Goal: Information Seeking & Learning: Learn about a topic

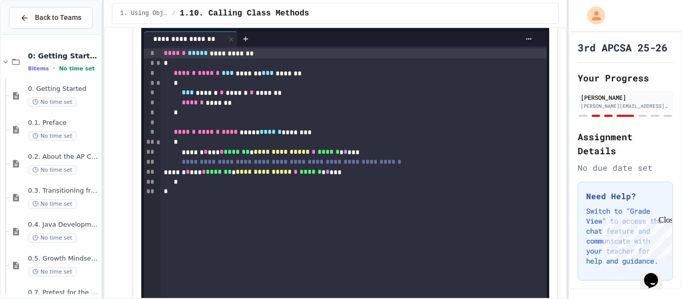
scroll to position [1454, 0]
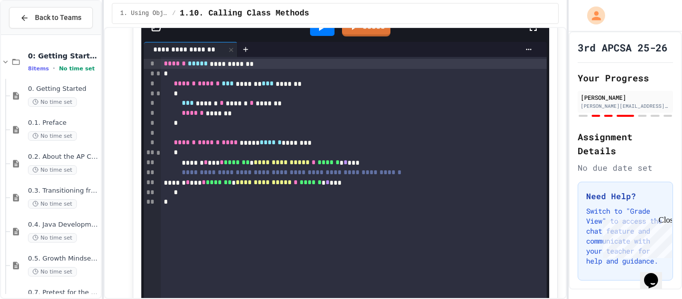
click at [320, 33] on icon at bounding box center [321, 27] width 12 height 12
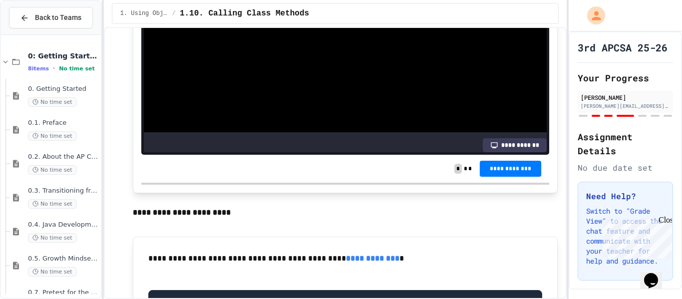
scroll to position [1727, 0]
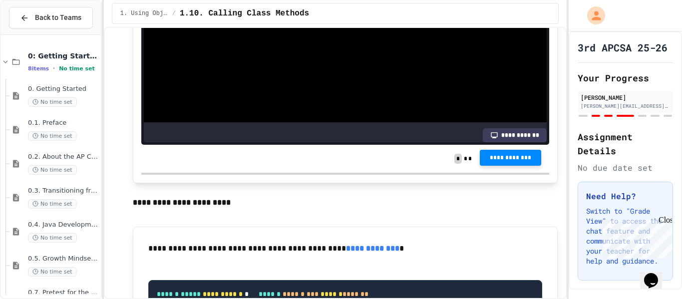
click at [516, 166] on button "**********" at bounding box center [510, 158] width 61 height 16
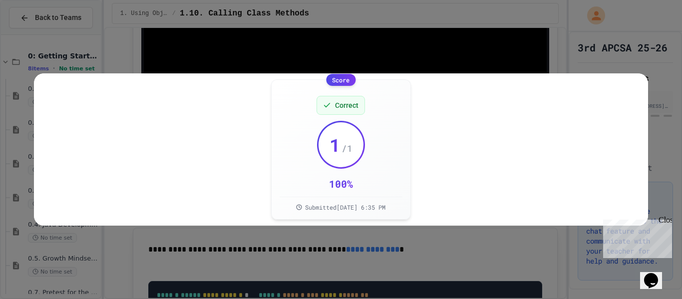
scroll to position [1727, 0]
click at [635, 92] on icon at bounding box center [630, 91] width 12 height 12
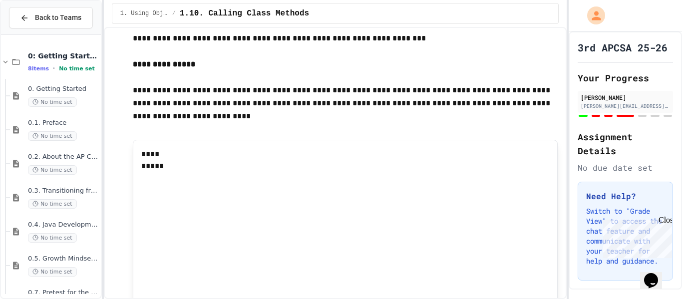
scroll to position [2427, 0]
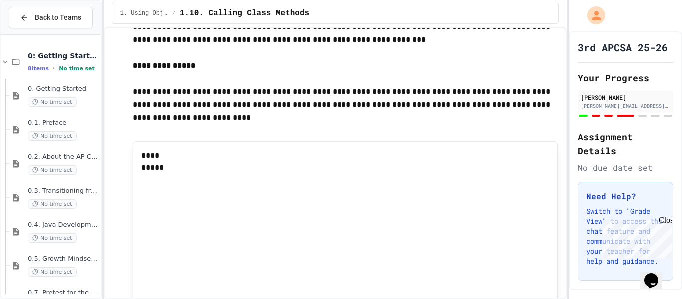
click at [667, 219] on div "Close" at bounding box center [665, 222] width 12 height 12
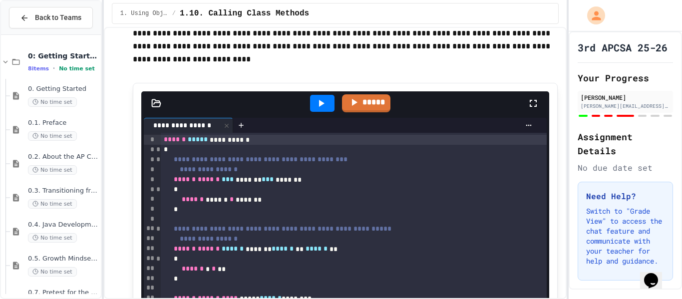
scroll to position [2485, 0]
click at [509, 27] on p at bounding box center [346, 20] width 426 height 13
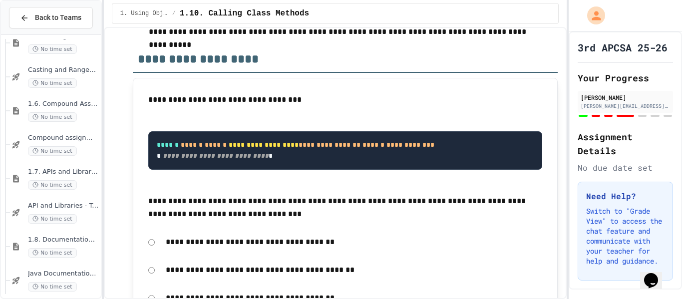
scroll to position [597, 0]
click at [50, 171] on span "1.7. APIs and Libraries" at bounding box center [63, 171] width 71 height 8
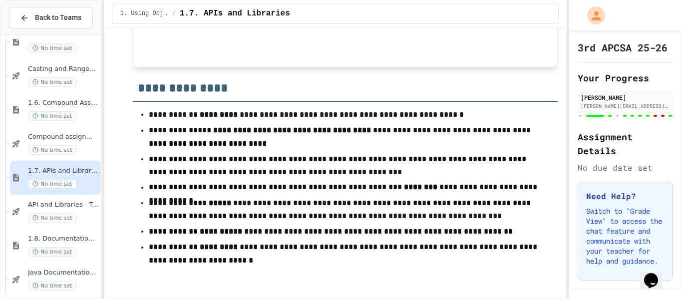
scroll to position [5033, 0]
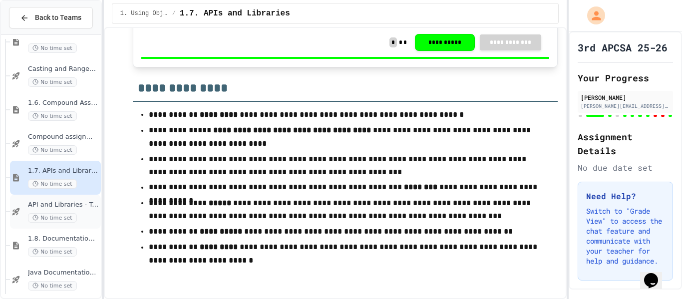
click at [56, 205] on span "API and Libraries - Topic 1.7" at bounding box center [63, 205] width 71 height 8
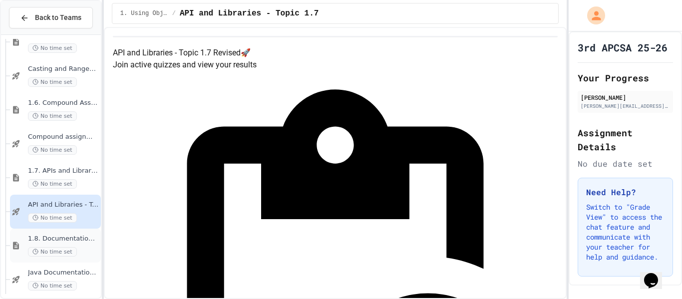
click at [65, 240] on span "1.8. Documentation with Comments and Preconditions" at bounding box center [63, 239] width 71 height 8
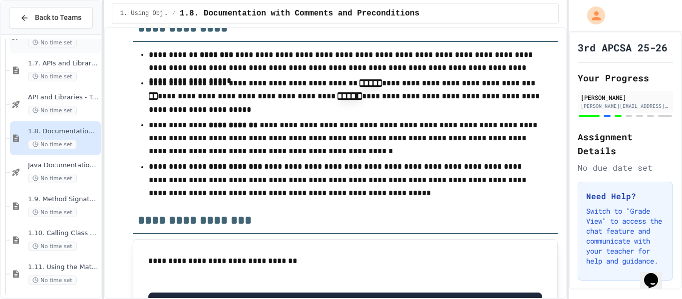
scroll to position [709, 0]
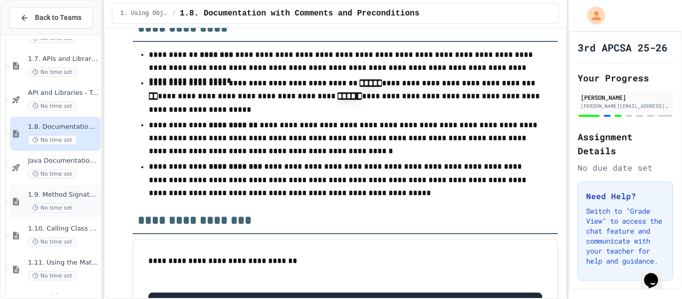
click at [71, 191] on span "1.9. Method Signatures" at bounding box center [63, 195] width 71 height 8
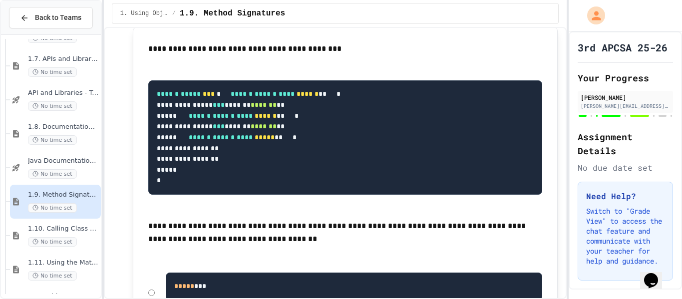
scroll to position [7206, 0]
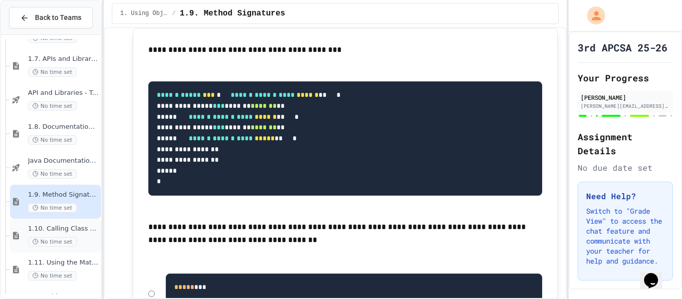
click at [75, 230] on span "1.10. Calling Class Methods" at bounding box center [63, 229] width 71 height 8
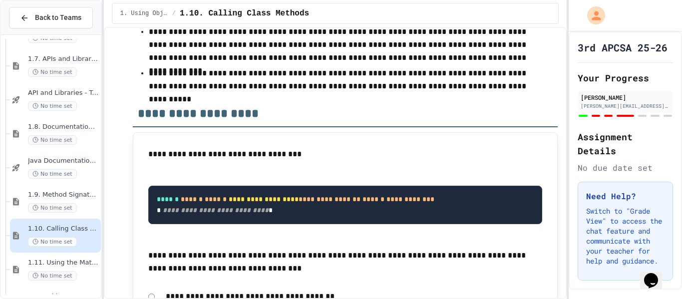
scroll to position [4717, 0]
